Goal: Task Accomplishment & Management: Manage account settings

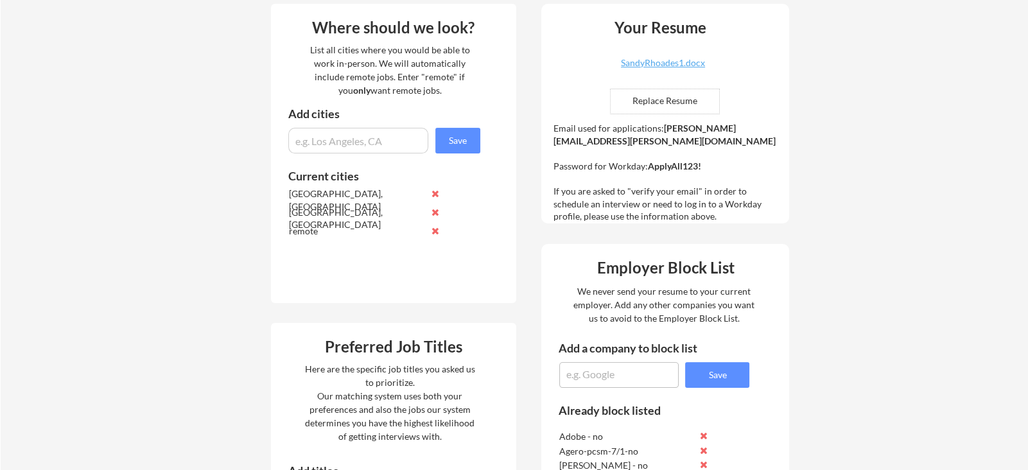
scroll to position [222, 0]
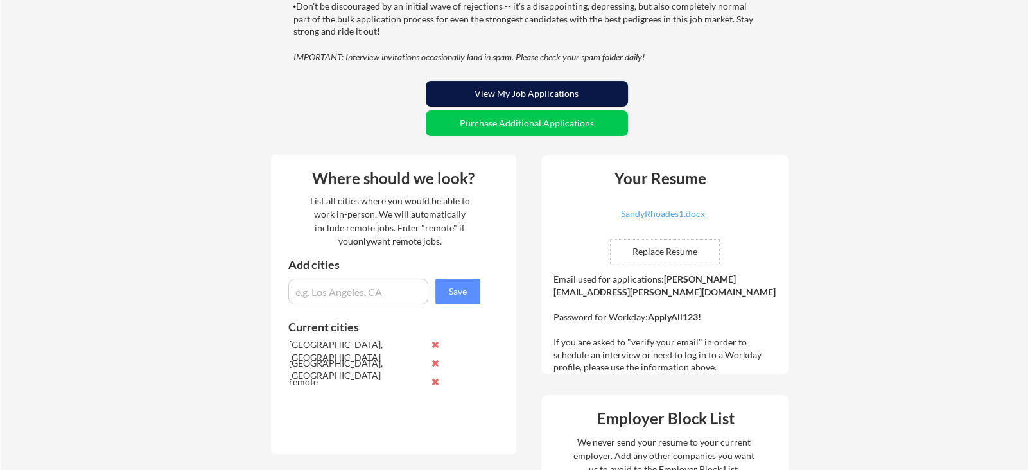
click at [597, 95] on button "View My Job Applications" at bounding box center [527, 94] width 202 height 26
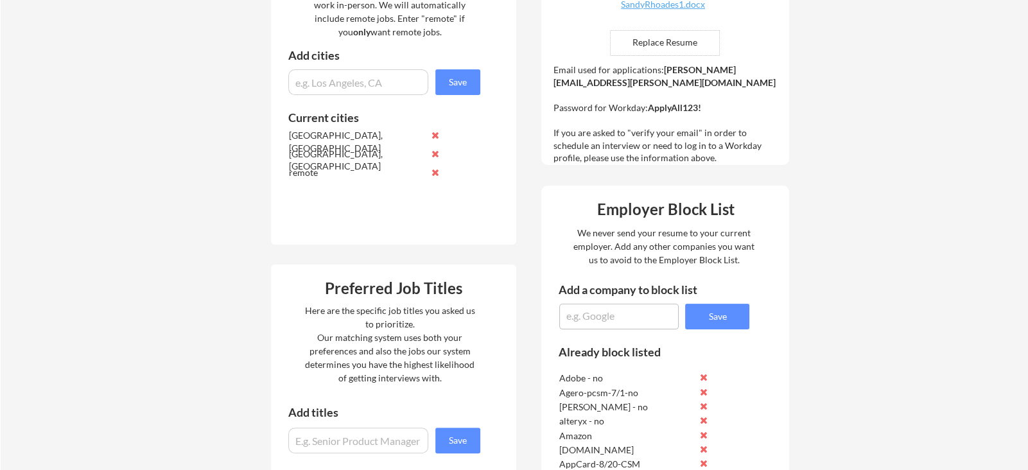
scroll to position [678, 0]
